Goal: Register for event/course

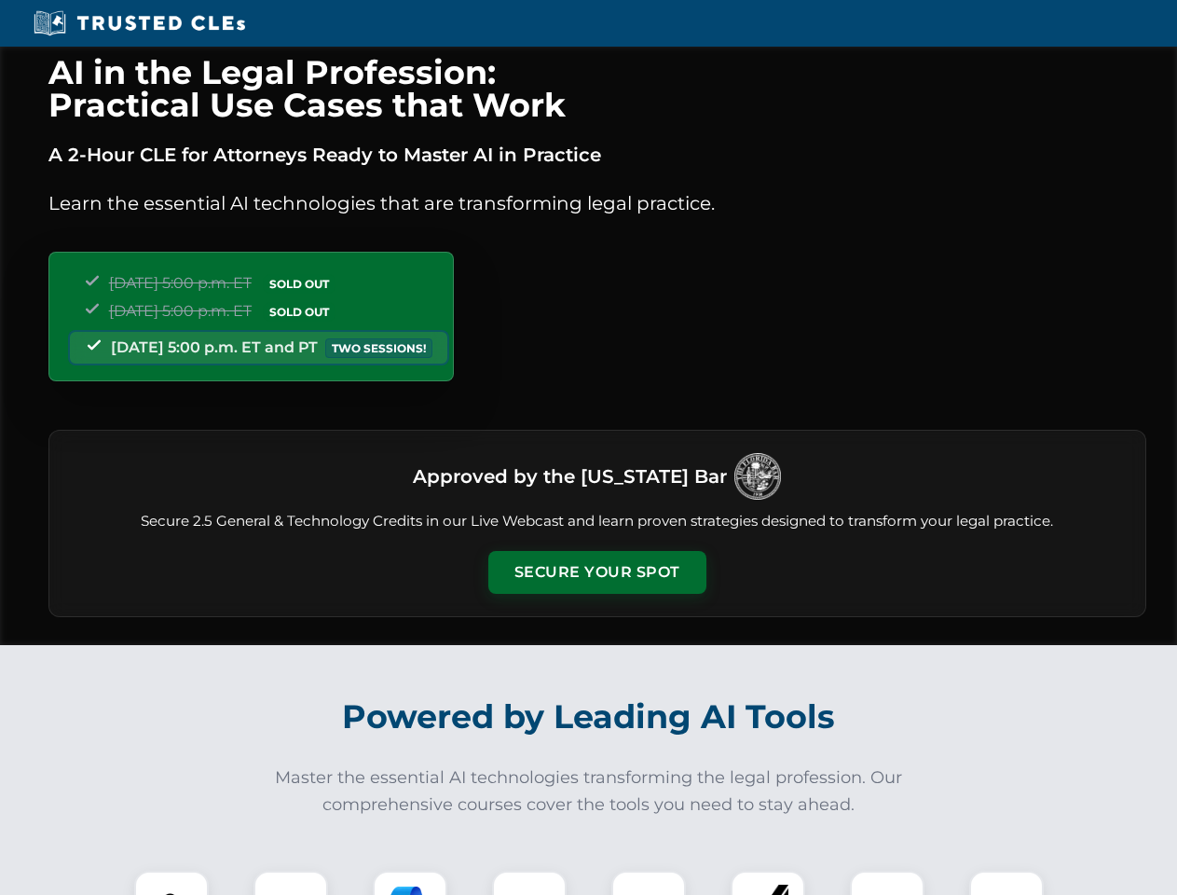
click at [597, 572] on button "Secure Your Spot" at bounding box center [598, 572] width 218 height 43
click at [172, 883] on img at bounding box center [172, 908] width 54 height 54
